Goal: Find specific page/section

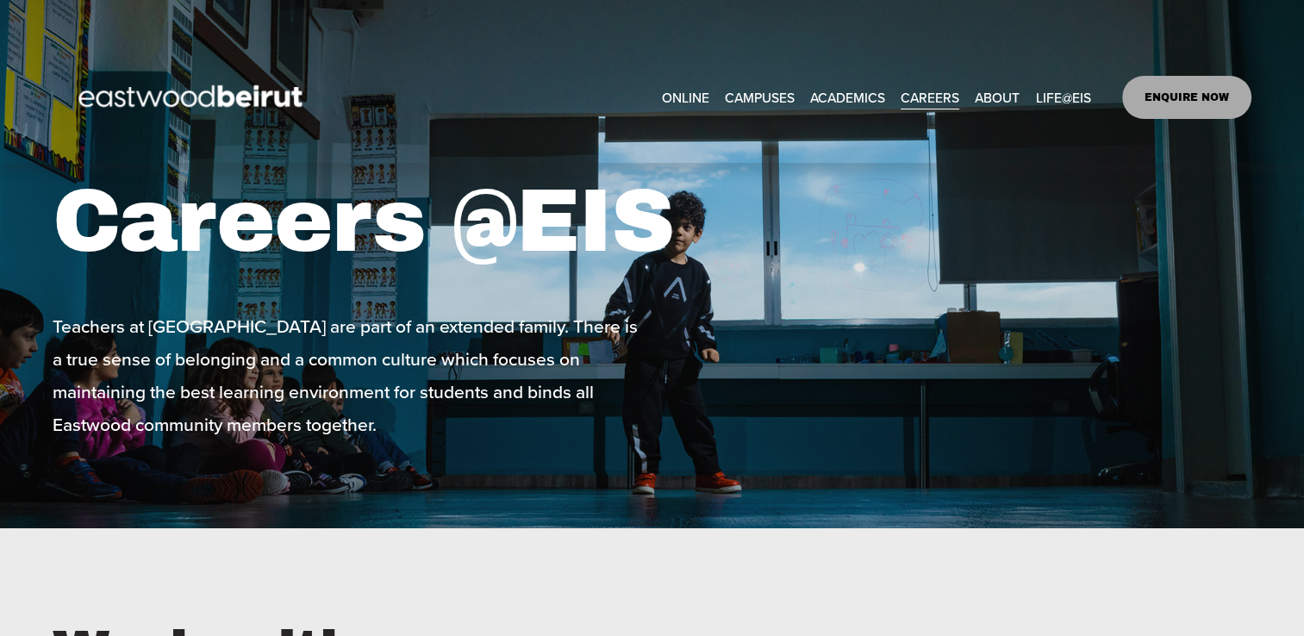
click at [935, 102] on link "CAREERS" at bounding box center [930, 97] width 59 height 27
click at [1204, 109] on link "ENQUIRE NOW" at bounding box center [1187, 97] width 130 height 43
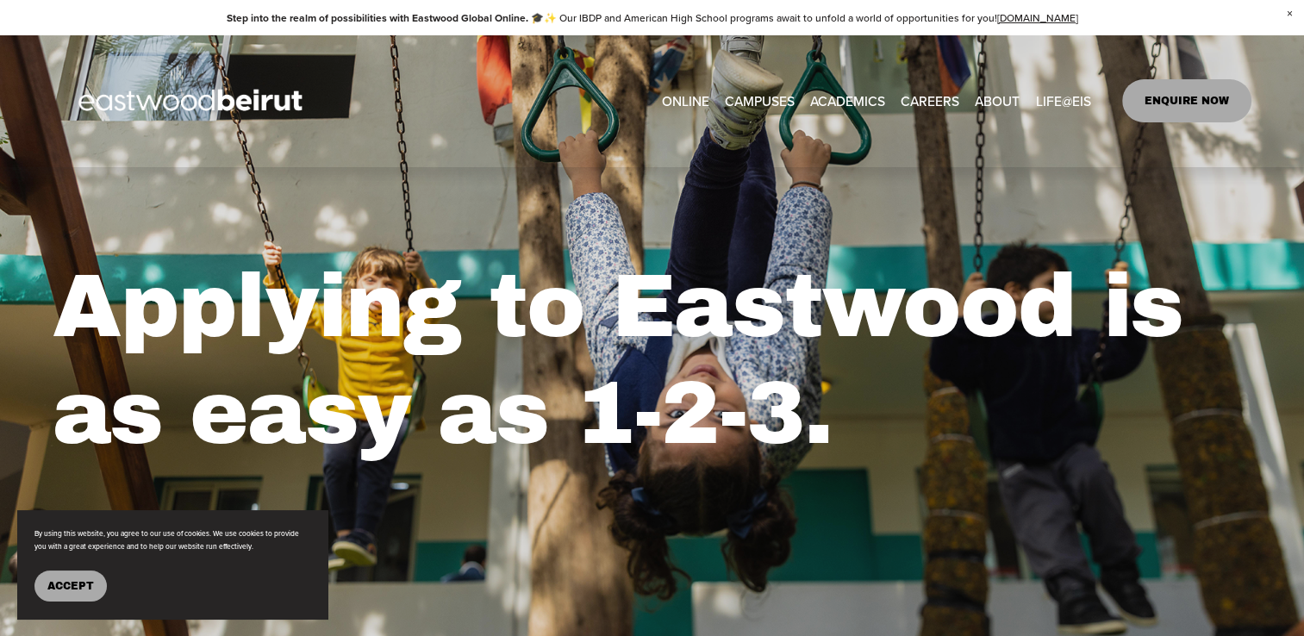
click at [1014, 465] on h1 "Applying to Eastwood is as easy as 1-2-3." at bounding box center [653, 360] width 1200 height 213
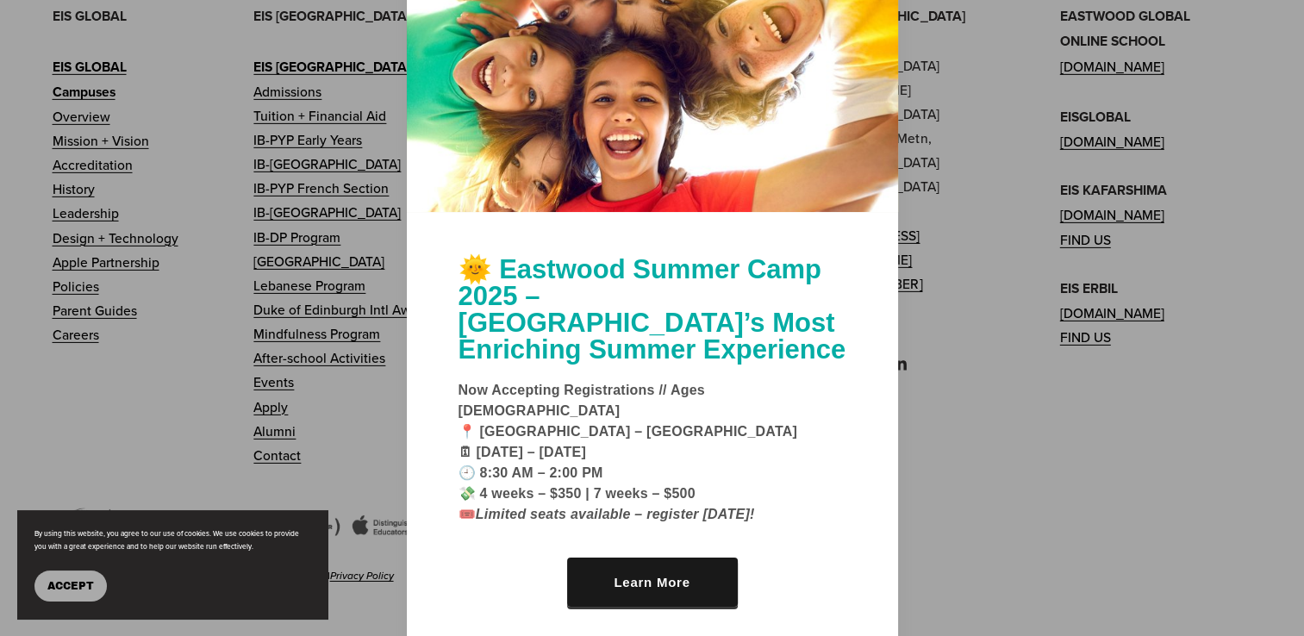
scroll to position [5569, 0]
